Goal: Navigation & Orientation: Find specific page/section

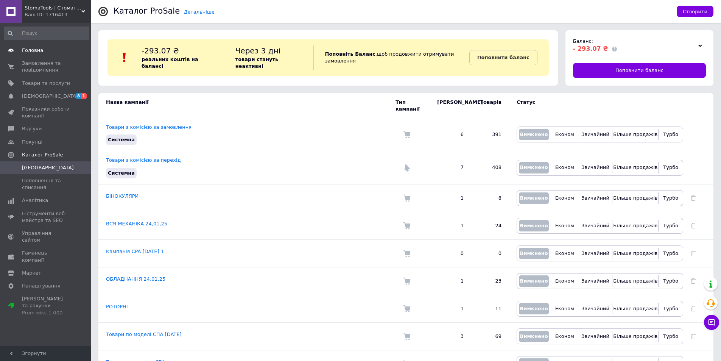
click at [53, 56] on link "Головна" at bounding box center [46, 50] width 93 height 13
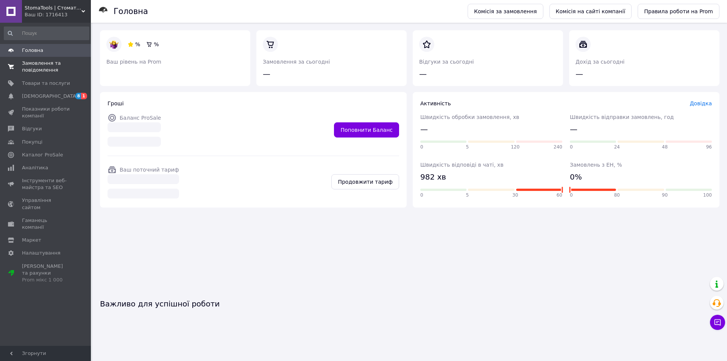
click at [50, 69] on span "Замовлення та повідомлення" at bounding box center [46, 67] width 48 height 14
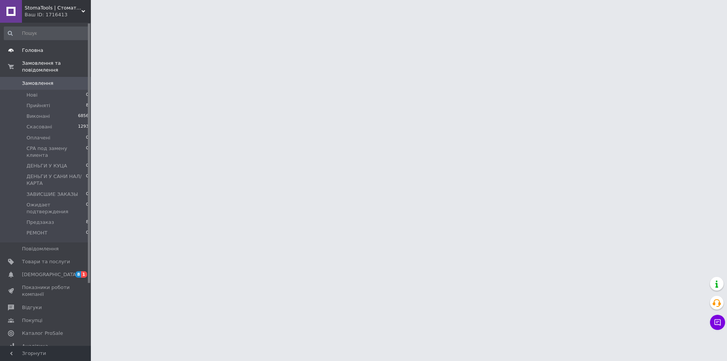
click at [34, 49] on span "Головна" at bounding box center [32, 50] width 21 height 7
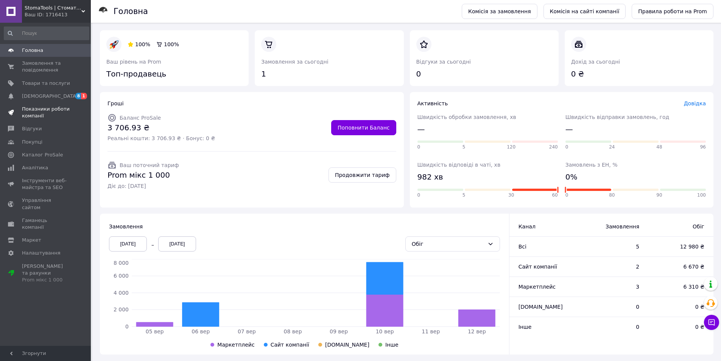
click at [36, 114] on span "Показники роботи компанії" at bounding box center [46, 113] width 48 height 14
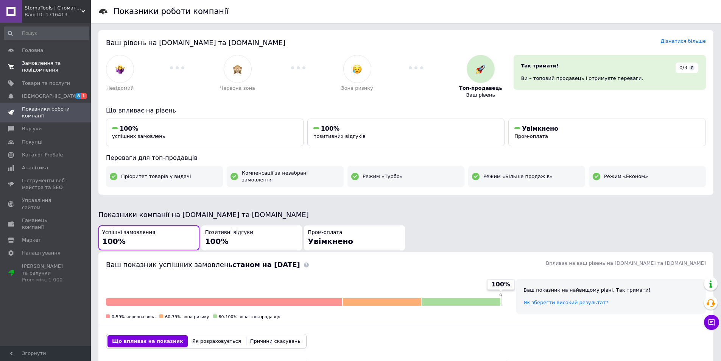
click at [26, 66] on span "Замовлення та повідомлення" at bounding box center [46, 67] width 48 height 14
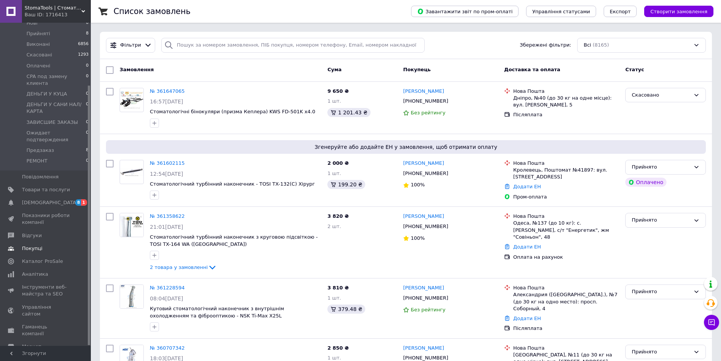
scroll to position [78, 0]
